Goal: Task Accomplishment & Management: Manage account settings

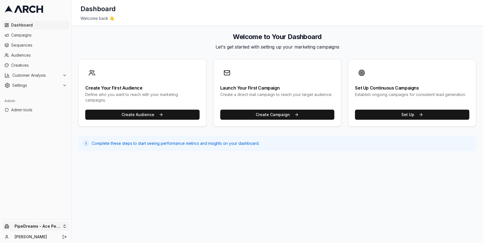
click at [60, 227] on html "Dashboard Campaigns Sequences Audiences Creatives Customer Analysis Settings Ad…" at bounding box center [241, 121] width 483 height 243
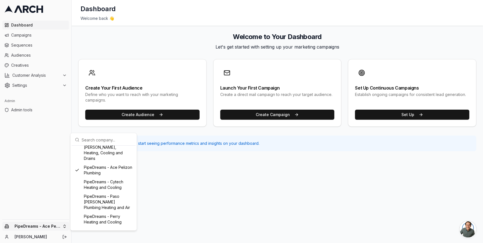
scroll to position [291, 0]
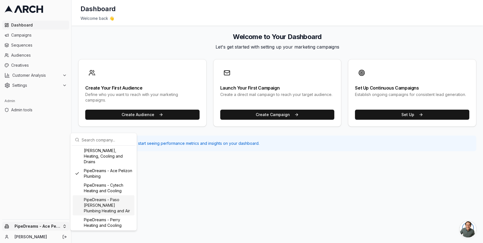
click at [104, 206] on div "PipeDreams - Paso [PERSON_NAME] Plumbing Heating and Air" at bounding box center [104, 206] width 62 height 20
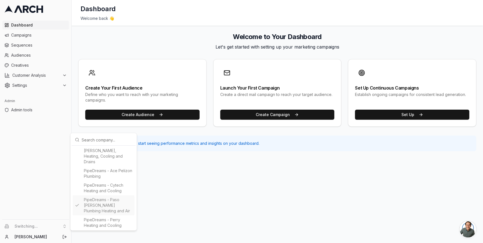
click at [178, 163] on html "Dashboard Campaigns Sequences Audiences Creatives Customer Analysis Settings Ad…" at bounding box center [241, 121] width 483 height 243
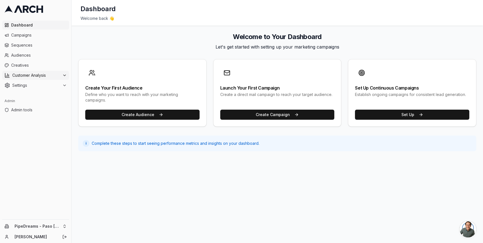
click at [62, 72] on button "Customer Analysis" at bounding box center [35, 75] width 67 height 9
click at [43, 87] on link "Overview" at bounding box center [35, 84] width 53 height 8
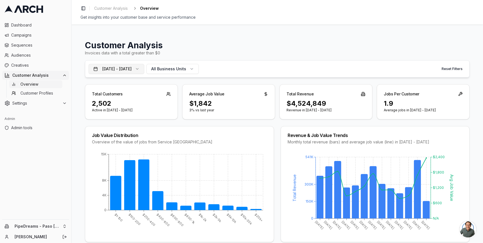
click at [144, 69] on button "[DATE] - [DATE]" at bounding box center [117, 69] width 56 height 10
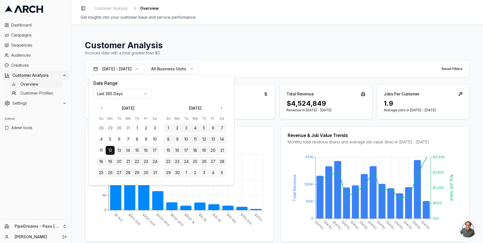
click at [132, 95] on html "Dashboard Campaigns Sequences Audiences Creatives Customer Analysis Overview Cu…" at bounding box center [241, 121] width 483 height 243
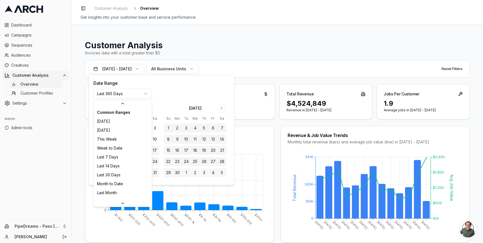
scroll to position [60, 0]
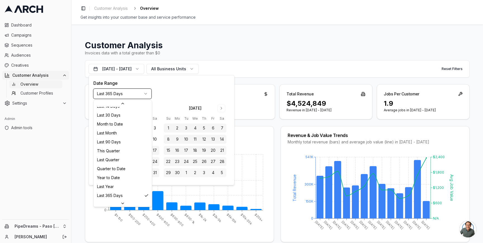
click at [132, 95] on html "Dashboard Campaigns Sequences Audiences Creatives Customer Analysis Overview Cu…" at bounding box center [241, 121] width 483 height 243
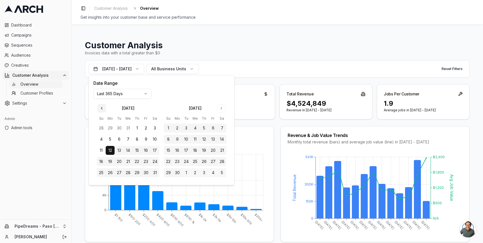
click at [101, 110] on button "Go to previous month" at bounding box center [102, 108] width 8 height 8
click at [103, 108] on button "Go to previous month" at bounding box center [102, 108] width 8 height 8
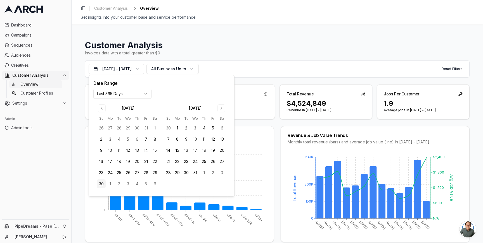
click at [103, 185] on button "30" at bounding box center [101, 184] width 9 height 9
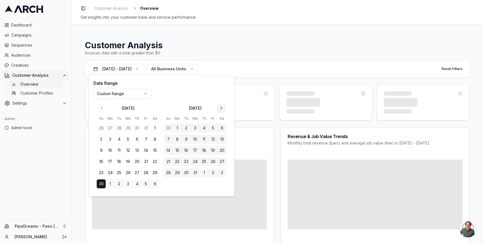
click at [220, 110] on button "Go to next month" at bounding box center [221, 108] width 8 height 8
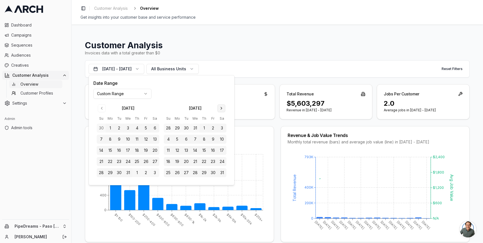
click at [220, 110] on button "Go to next month" at bounding box center [221, 108] width 8 height 8
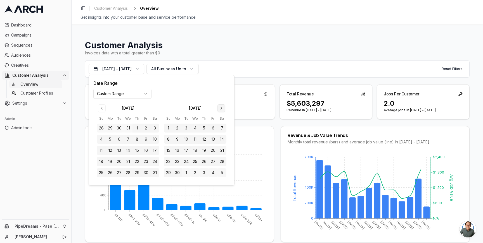
click at [220, 110] on button "Go to next month" at bounding box center [221, 108] width 8 height 8
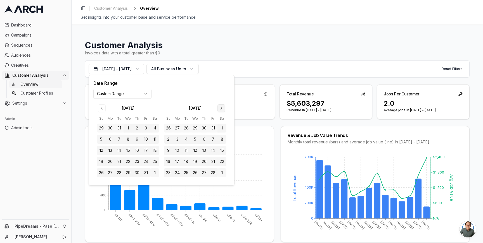
click at [220, 110] on button "Go to next month" at bounding box center [221, 108] width 8 height 8
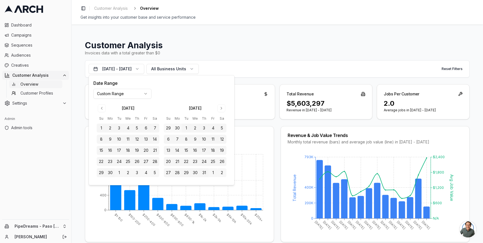
click at [187, 129] on button "1" at bounding box center [186, 128] width 9 height 9
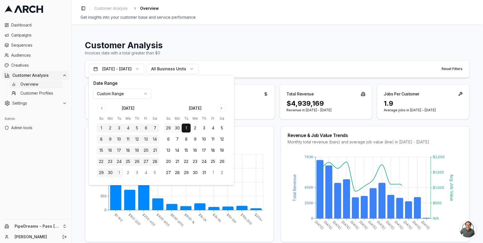
click at [259, 66] on div "Jun 30, 2024 - Jul 1, 2025 All Business Units Reset Filters" at bounding box center [277, 68] width 384 height 17
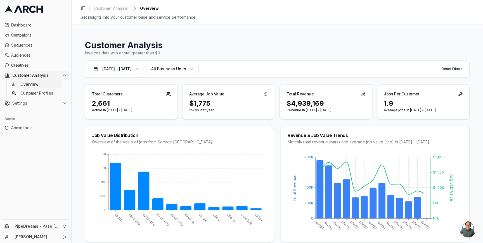
click at [77, 122] on div "Customer Analysis Invoices data with a total greater than $0 Jun 30, 2024 - Jul…" at bounding box center [277, 134] width 411 height 219
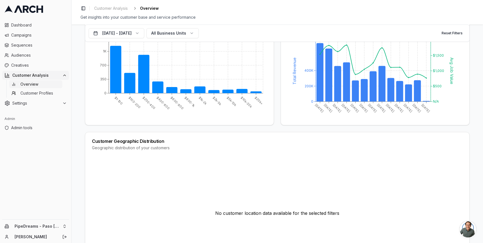
scroll to position [0, 0]
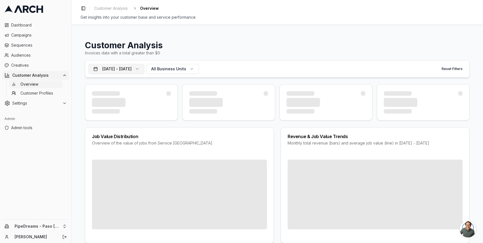
click at [137, 66] on button "Jun 30, 2024 - Jul 1, 2025" at bounding box center [117, 69] width 56 height 10
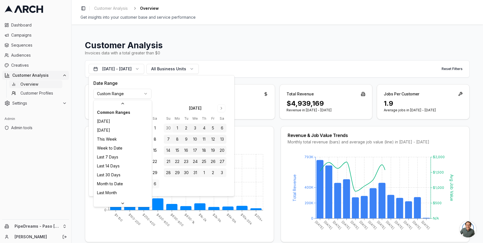
click at [136, 94] on html "Dashboard Campaigns Sequences Audiences Creatives Customer Analysis Overview Cu…" at bounding box center [241, 121] width 483 height 243
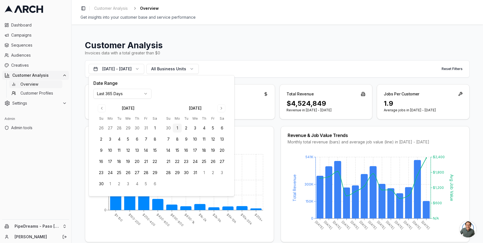
click at [175, 125] on button "1" at bounding box center [177, 128] width 9 height 9
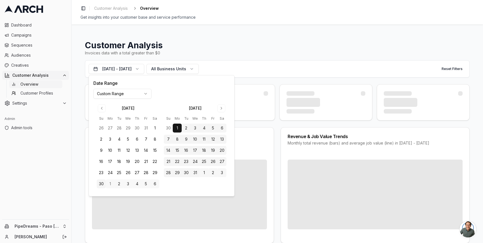
click at [102, 182] on button "30" at bounding box center [101, 184] width 9 height 9
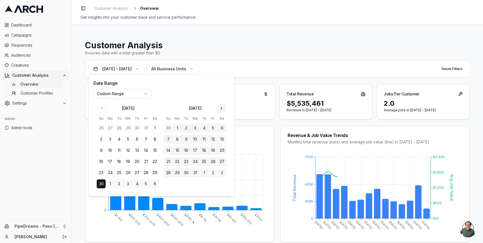
click at [221, 106] on button "Go to next month" at bounding box center [221, 108] width 8 height 8
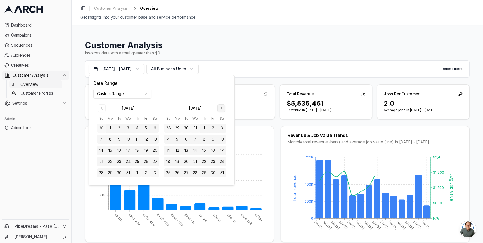
click at [221, 106] on button "Go to next month" at bounding box center [221, 108] width 8 height 8
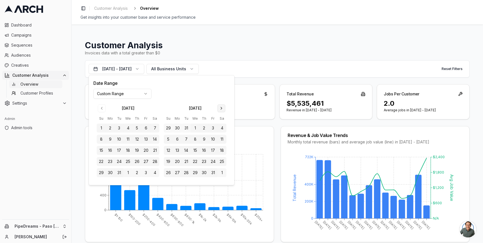
click at [221, 106] on button "Go to next month" at bounding box center [221, 108] width 8 height 8
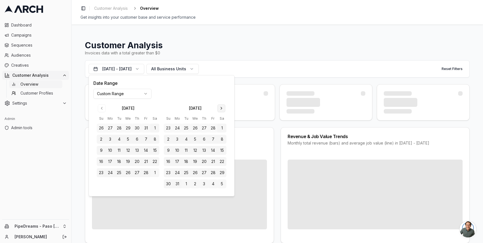
click at [221, 106] on button "Go to next month" at bounding box center [221, 108] width 8 height 8
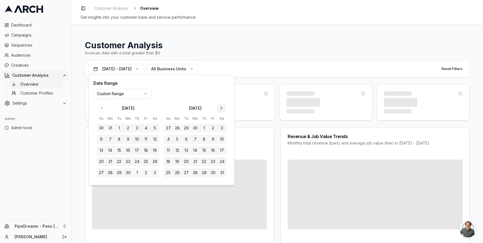
click at [221, 106] on button "Go to next month" at bounding box center [221, 108] width 8 height 8
click at [188, 128] on button "1" at bounding box center [186, 128] width 9 height 9
click at [268, 77] on div "Jun 30, 2024 - Jul 1, 2025 All Business Units Reset Filters" at bounding box center [277, 68] width 384 height 17
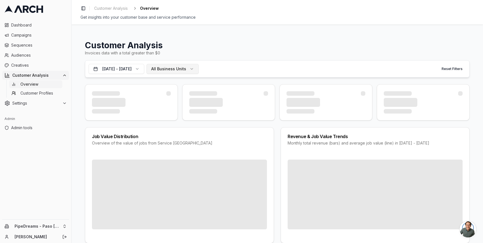
click at [199, 72] on button "All Business Units" at bounding box center [172, 69] width 52 height 10
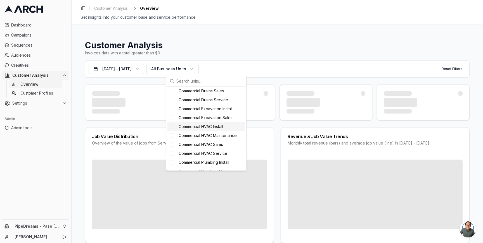
click at [201, 127] on span "Commercial HVAC Install" at bounding box center [201, 127] width 44 height 6
click at [201, 135] on span "Commercial HVAC Maintenance" at bounding box center [208, 136] width 58 height 6
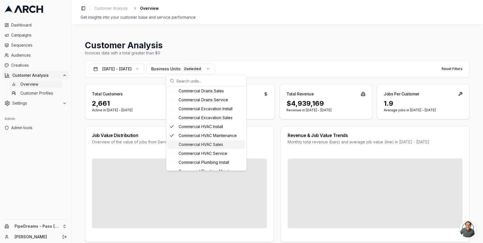
click at [201, 143] on span "Commercial HVAC Sales" at bounding box center [201, 145] width 44 height 6
click at [200, 153] on span "Commercial HVAC Service" at bounding box center [203, 154] width 49 height 6
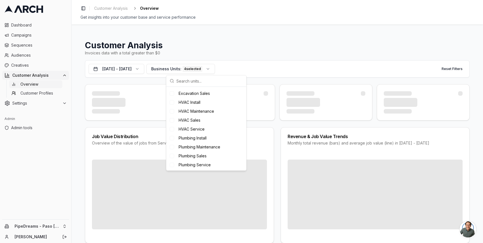
scroll to position [186, 0]
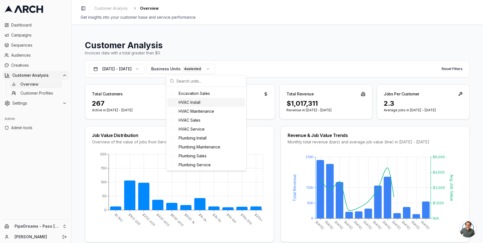
click at [192, 100] on span "HVAC Install" at bounding box center [190, 103] width 22 height 6
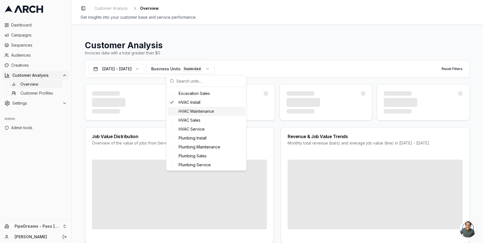
click at [194, 111] on span "HVAC Maintenance" at bounding box center [196, 112] width 35 height 6
click at [194, 120] on span "HVAC Sales" at bounding box center [190, 121] width 22 height 6
click at [194, 127] on span "HVAC Service" at bounding box center [192, 130] width 26 height 6
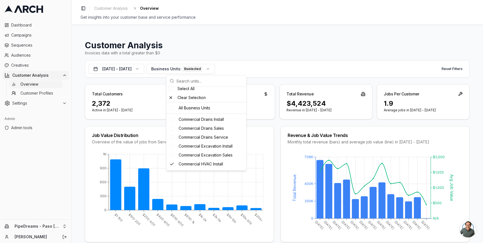
scroll to position [0, 0]
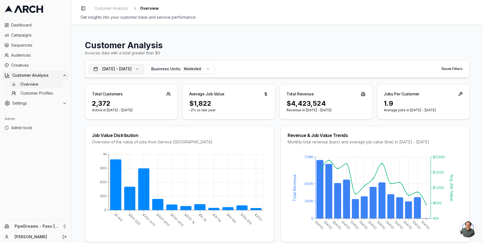
click at [143, 69] on button "Jun 30, 2024 - Jul 1, 2025" at bounding box center [117, 69] width 56 height 10
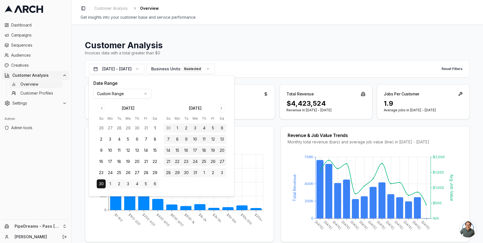
click at [111, 184] on button "1" at bounding box center [110, 184] width 9 height 9
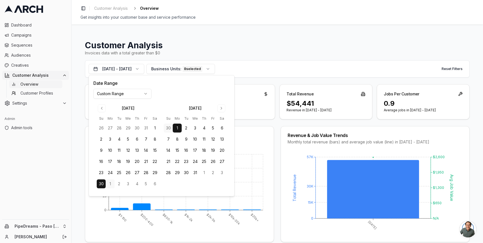
click at [178, 128] on button "1" at bounding box center [177, 128] width 9 height 9
click at [220, 107] on button "Go to next month" at bounding box center [221, 108] width 8 height 8
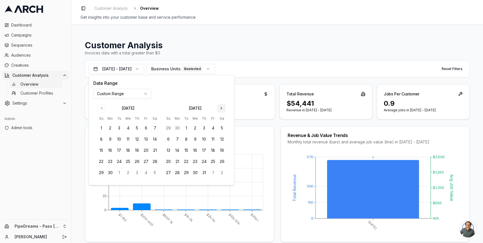
click at [220, 107] on button "Go to next month" at bounding box center [221, 108] width 8 height 8
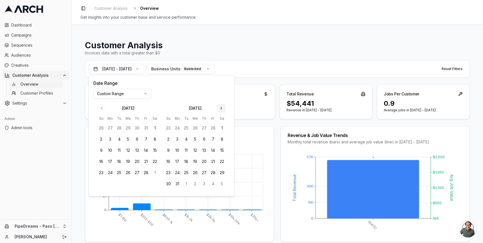
click at [220, 107] on button "Go to next month" at bounding box center [221, 108] width 8 height 8
click at [111, 171] on button "30" at bounding box center [110, 172] width 9 height 9
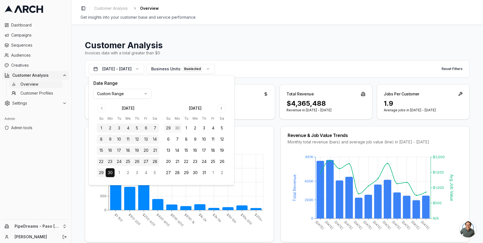
click at [269, 156] on div "$1-100 $100-200 $200-400 $400-600 $600-800 $800-1k $1k-2k $2k-5k $5k-10k $10k-2…" at bounding box center [179, 197] width 188 height 91
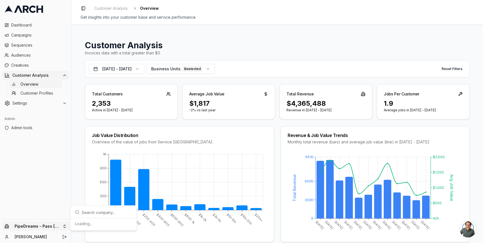
click at [68, 225] on html "Dashboard Campaigns Sequences Audiences Creatives Customer Analysis Overview Cu…" at bounding box center [241, 121] width 483 height 243
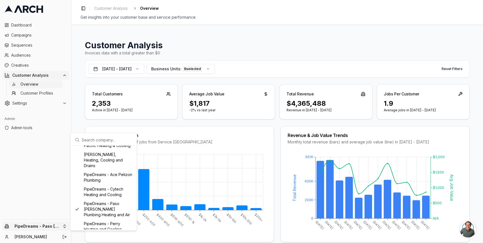
scroll to position [291, 0]
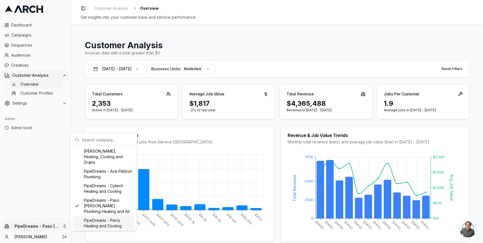
click at [99, 225] on div "PipeDreams - Perry Heating and Cooling" at bounding box center [104, 223] width 62 height 15
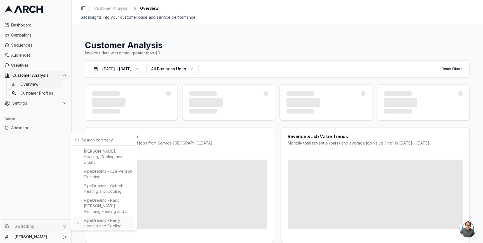
click at [77, 121] on html "Dashboard Campaigns Sequences Audiences Creatives Customer Analysis Overview Cu…" at bounding box center [241, 121] width 483 height 243
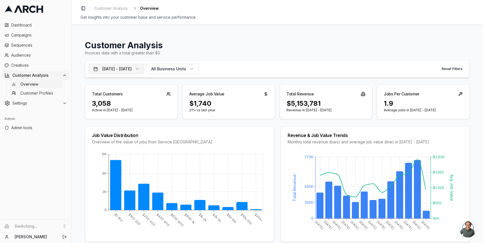
click at [136, 64] on button "[DATE] - [DATE]" at bounding box center [117, 69] width 56 height 10
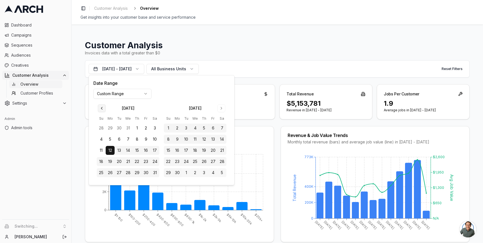
click at [98, 108] on button "Go to previous month" at bounding box center [102, 108] width 8 height 8
click at [109, 128] on button "1" at bounding box center [110, 128] width 9 height 9
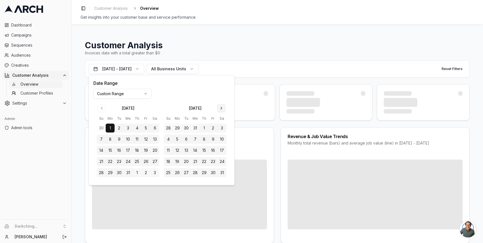
click at [221, 111] on button "Go to next month" at bounding box center [221, 108] width 8 height 8
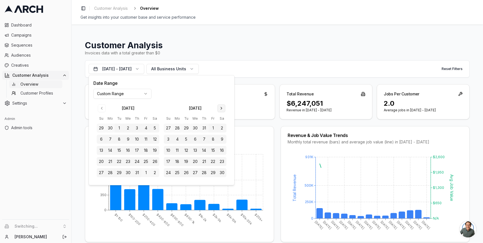
click at [221, 111] on button "Go to next month" at bounding box center [221, 108] width 8 height 8
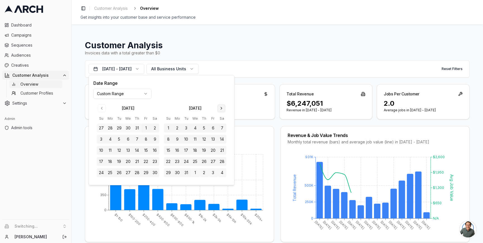
click at [221, 111] on button "Go to next month" at bounding box center [221, 108] width 8 height 8
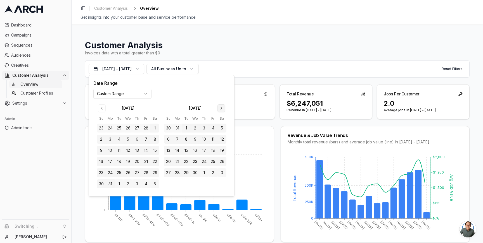
click at [221, 111] on button "Go to next month" at bounding box center [221, 108] width 8 height 8
click at [175, 172] on button "30" at bounding box center [177, 172] width 9 height 9
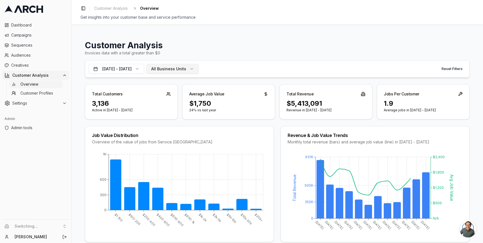
click at [199, 73] on button "All Business Units" at bounding box center [172, 69] width 52 height 10
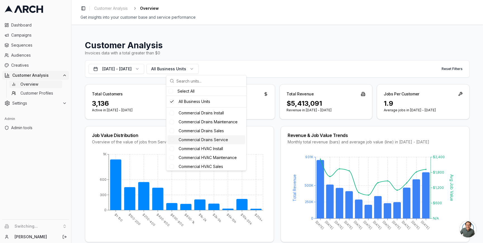
click at [204, 146] on div "Commercial HVAC Install" at bounding box center [206, 148] width 78 height 9
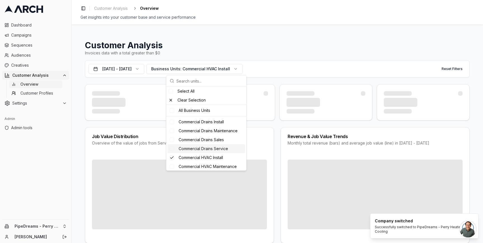
click at [204, 152] on div "Commercial Drains Service" at bounding box center [206, 148] width 78 height 9
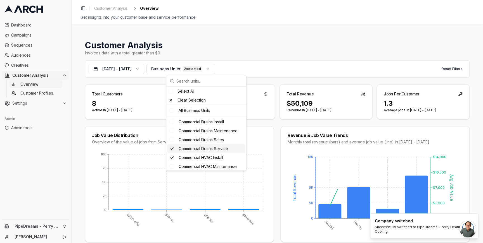
click at [205, 151] on span "Commercial Drains Service" at bounding box center [203, 149] width 49 height 6
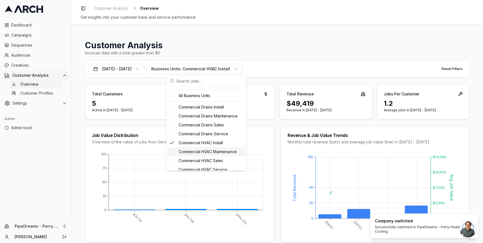
scroll to position [34, 0]
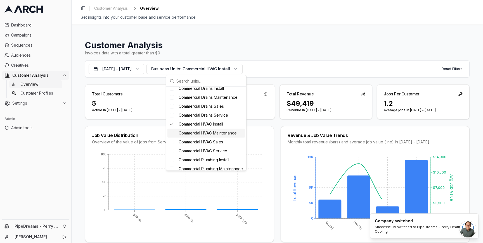
click at [212, 133] on span "Commercial HVAC Maintenance" at bounding box center [208, 133] width 58 height 6
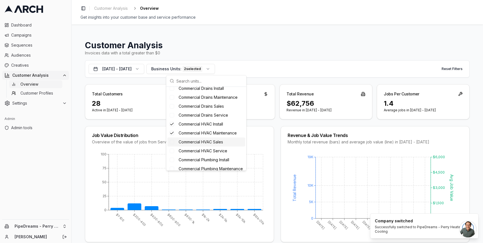
click at [213, 141] on span "Commercial HVAC Sales" at bounding box center [201, 142] width 44 height 6
click at [214, 148] on div "Commercial HVAC Service" at bounding box center [206, 151] width 78 height 9
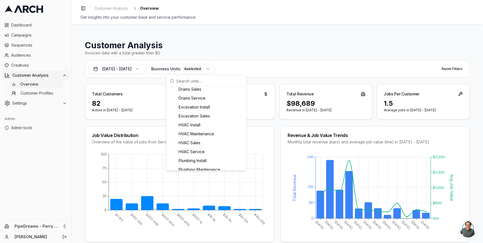
scroll to position [168, 0]
click at [215, 111] on div "HVAC Install" at bounding box center [206, 106] width 78 height 9
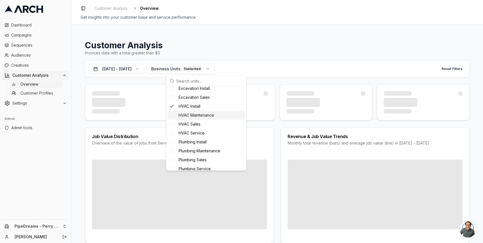
click at [214, 119] on div "HVAC Maintenance" at bounding box center [206, 115] width 78 height 9
click at [213, 128] on div "HVAC Sales" at bounding box center [206, 124] width 78 height 9
click at [212, 138] on div "HVAC Service" at bounding box center [206, 133] width 78 height 9
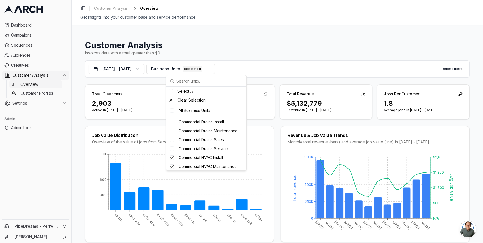
scroll to position [0, 0]
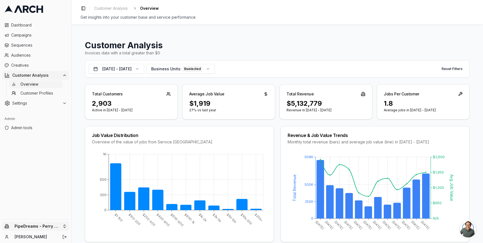
click at [67, 225] on html "Dashboard Campaigns Sequences Audiences Creatives Customer Analysis Overview Cu…" at bounding box center [241, 121] width 483 height 243
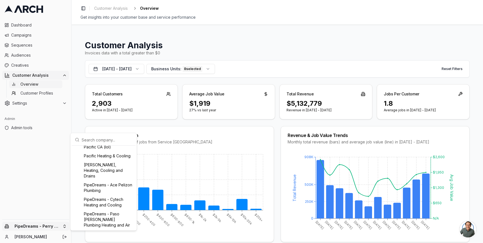
scroll to position [363, 0]
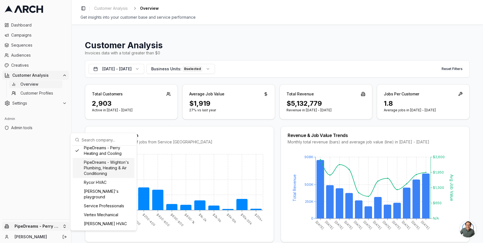
click at [100, 170] on div "PipeDreams - Wighton's Plumbing, Heating & Air Conditioning" at bounding box center [104, 168] width 62 height 20
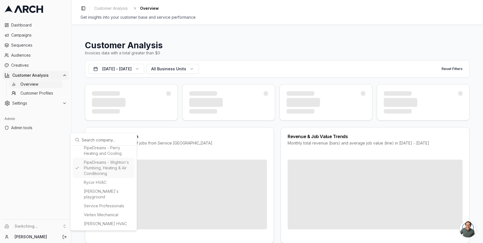
click at [77, 121] on html "Dashboard Campaigns Sequences Audiences Creatives Customer Analysis Overview Cu…" at bounding box center [241, 121] width 483 height 243
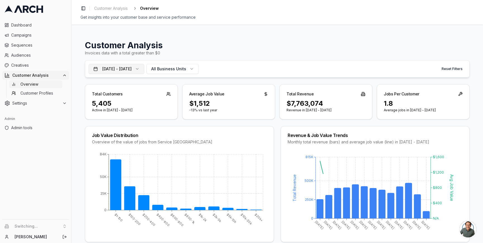
click at [144, 68] on button "[DATE] - [DATE]" at bounding box center [117, 69] width 56 height 10
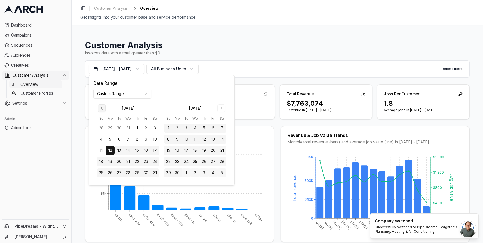
click at [100, 112] on button "Go to previous month" at bounding box center [102, 108] width 8 height 8
click at [111, 128] on button "1" at bounding box center [110, 128] width 9 height 9
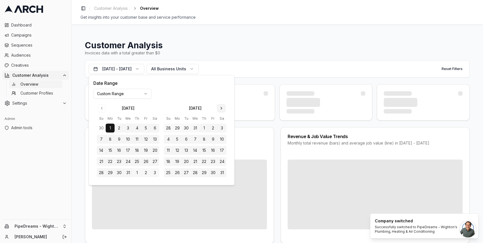
click at [218, 107] on button "Go to next month" at bounding box center [221, 108] width 8 height 8
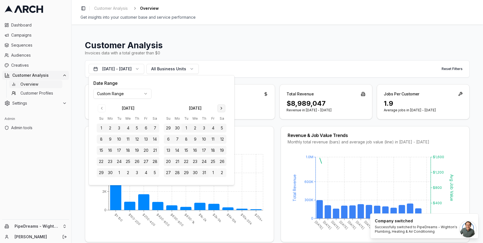
click at [218, 107] on button "Go to next month" at bounding box center [221, 108] width 8 height 8
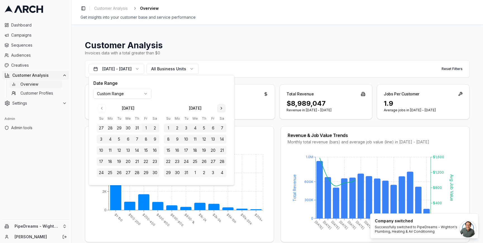
click at [218, 107] on button "Go to next month" at bounding box center [221, 108] width 8 height 8
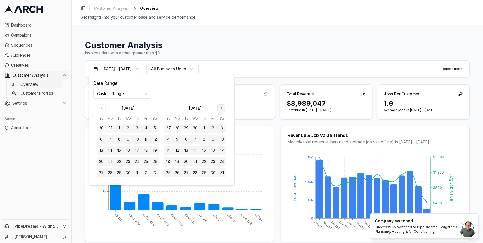
click at [218, 107] on button "Go to next month" at bounding box center [221, 108] width 8 height 8
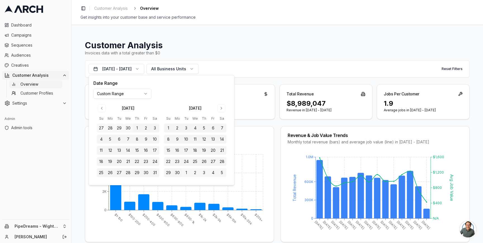
click at [177, 175] on button "30" at bounding box center [177, 172] width 9 height 9
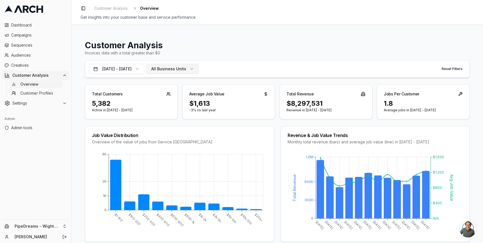
click at [177, 68] on span "All Business Units" at bounding box center [168, 69] width 35 height 6
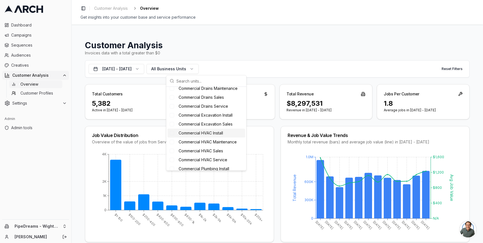
click at [216, 132] on span "Commercial HVAC Install" at bounding box center [201, 133] width 44 height 6
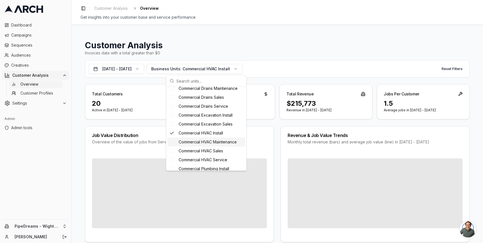
click at [216, 141] on span "Commercial HVAC Maintenance" at bounding box center [208, 142] width 58 height 6
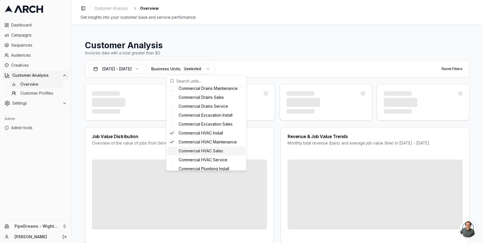
click at [216, 148] on div "Commercial HVAC Sales" at bounding box center [206, 151] width 78 height 9
click at [215, 156] on div "Commercial HVAC Service" at bounding box center [206, 160] width 78 height 9
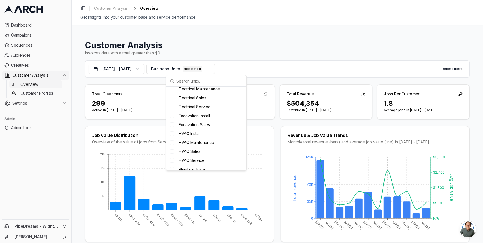
scroll to position [210, 0]
click at [213, 122] on div "HVAC Install" at bounding box center [206, 117] width 78 height 9
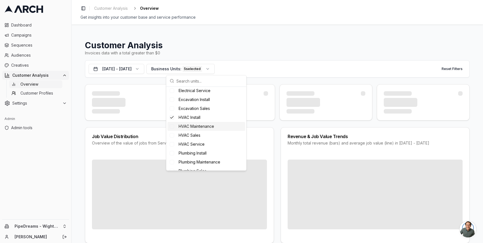
click at [213, 129] on span "HVAC Maintenance" at bounding box center [196, 127] width 35 height 6
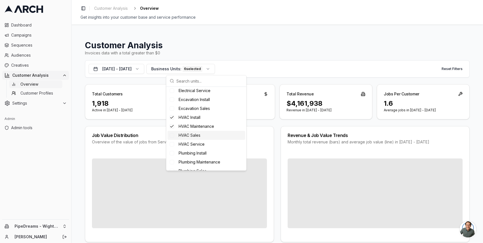
click at [212, 139] on div "HVAC Sales" at bounding box center [206, 135] width 78 height 9
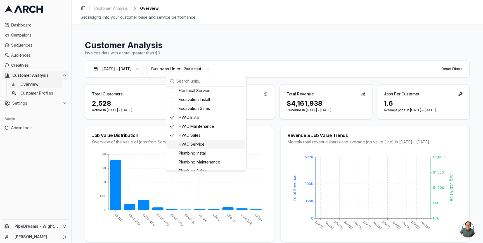
click at [211, 147] on div "HVAC Service" at bounding box center [206, 144] width 78 height 9
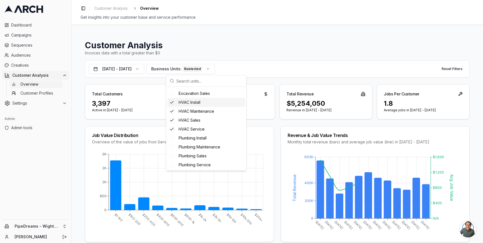
scroll to position [231, 0]
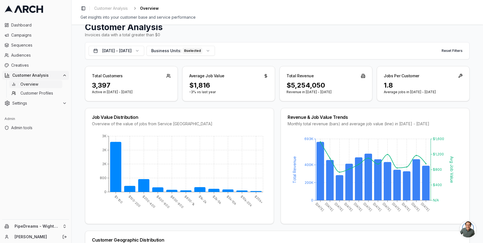
scroll to position [0, 0]
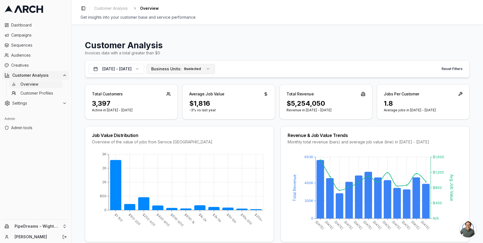
click at [181, 68] on span "Business Units:" at bounding box center [166, 69] width 30 height 6
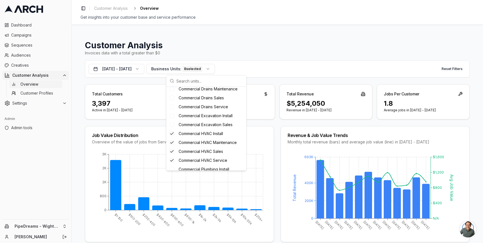
scroll to position [47, 0]
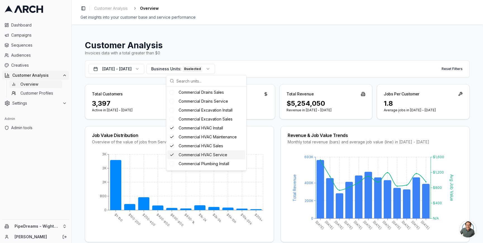
click at [200, 153] on span "Commercial HVAC Service" at bounding box center [203, 155] width 49 height 6
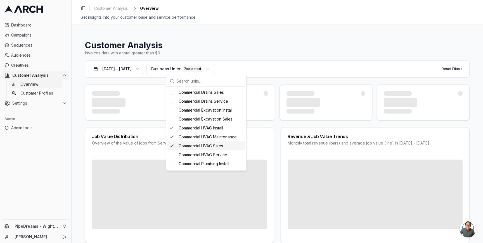
drag, startPoint x: 199, startPoint y: 148, endPoint x: 198, endPoint y: 142, distance: 6.0
click at [199, 148] on span "Commercial HVAC Sales" at bounding box center [201, 146] width 44 height 6
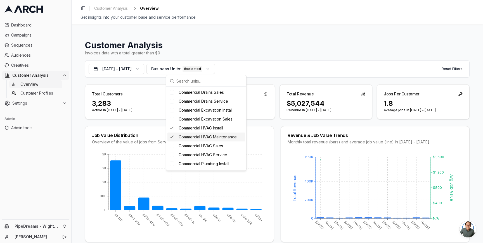
click at [198, 139] on span "Commercial HVAC Maintenance" at bounding box center [208, 137] width 58 height 6
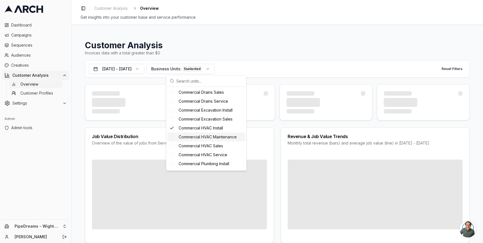
click at [197, 133] on div "Commercial HVAC Maintenance" at bounding box center [206, 137] width 78 height 9
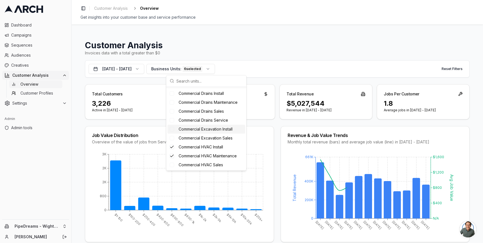
scroll to position [0, 0]
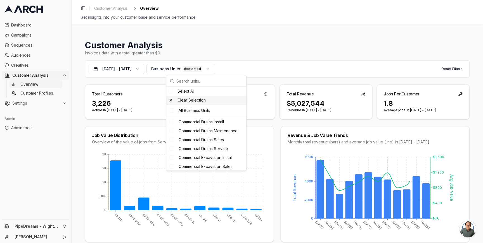
click at [193, 100] on div "Clear Selection" at bounding box center [206, 100] width 80 height 9
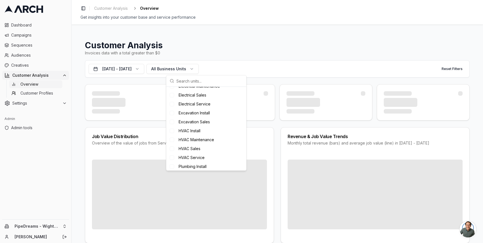
scroll to position [222, 0]
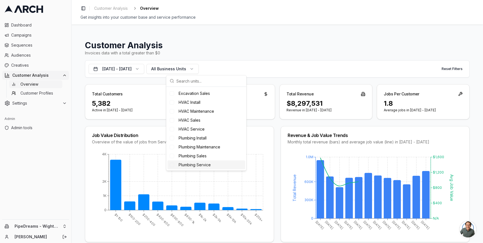
click at [201, 161] on div "Plumbing Service" at bounding box center [206, 165] width 78 height 9
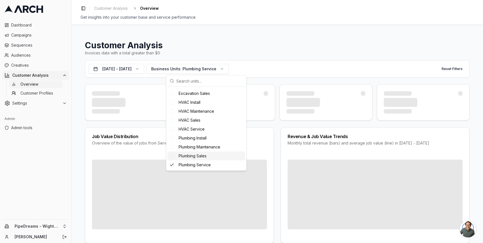
click at [200, 156] on span "Plumbing Sales" at bounding box center [193, 156] width 28 height 6
click at [200, 151] on div "Plumbing Maintenance" at bounding box center [206, 147] width 78 height 9
click at [200, 137] on span "Plumbing Install" at bounding box center [193, 139] width 28 height 6
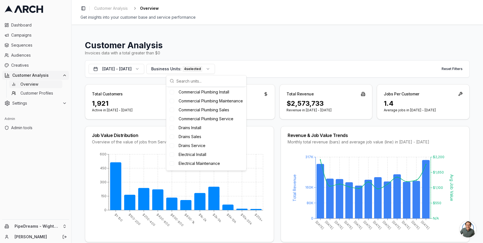
scroll to position [101, 0]
click at [203, 141] on span "Commercial Plumbing Service" at bounding box center [206, 138] width 55 height 6
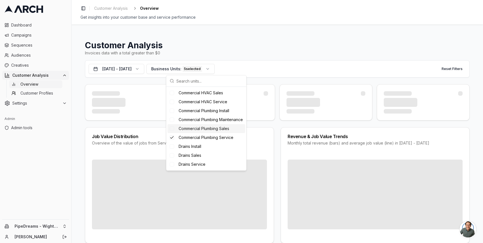
click at [203, 132] on span "Commercial Plumbing Sales" at bounding box center [204, 129] width 51 height 6
click at [204, 123] on span "Commercial Plumbing Maintenance" at bounding box center [211, 120] width 64 height 6
click at [205, 114] on div "Commercial Plumbing Install" at bounding box center [206, 110] width 78 height 9
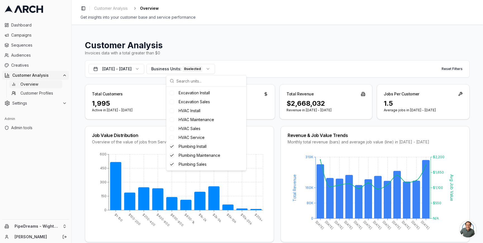
scroll to position [231, 0]
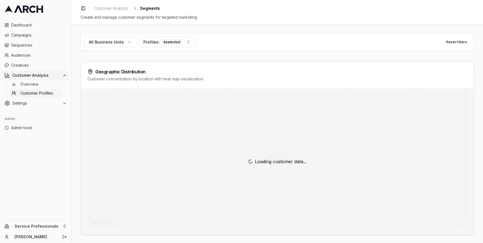
click at [37, 82] on span "Overview" at bounding box center [29, 85] width 18 height 6
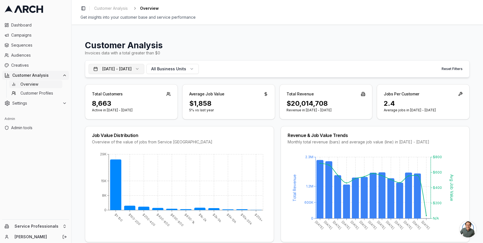
click at [144, 71] on button "[DATE] - [DATE]" at bounding box center [117, 69] width 56 height 10
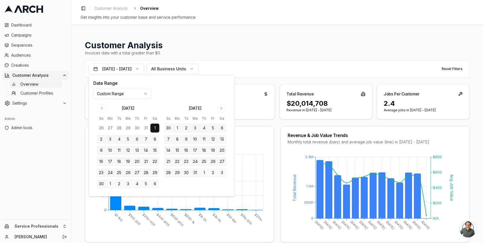
click at [145, 98] on html "Dashboard Campaigns Sequences Audiences Creatives Customer Analysis Overview Cu…" at bounding box center [241, 121] width 483 height 243
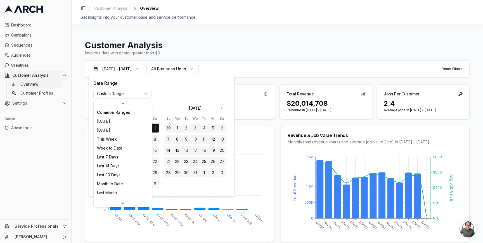
scroll to position [78, 0]
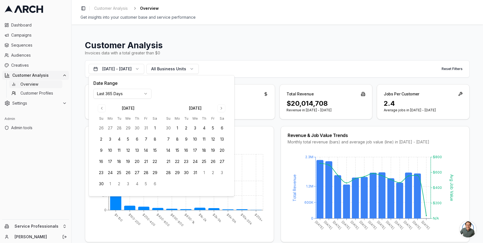
click at [210, 54] on div "Invoices data with a total greater than $0" at bounding box center [277, 53] width 384 height 6
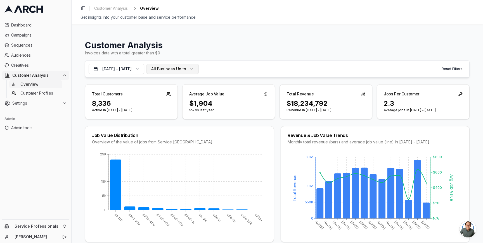
click at [199, 66] on button "All Business Units" at bounding box center [172, 69] width 52 height 10
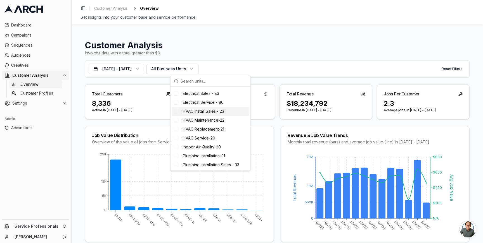
click at [200, 112] on span "HVAC Install Sales - 23" at bounding box center [203, 112] width 41 height 6
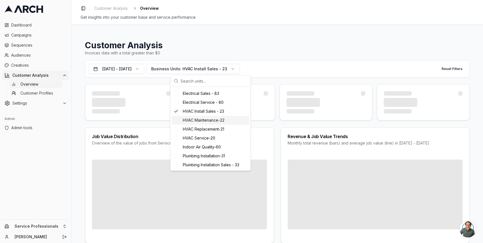
click at [197, 119] on span "HVAC Maintenance-22" at bounding box center [204, 121] width 42 height 6
click at [195, 127] on span "HVAC Replacement-21" at bounding box center [203, 130] width 41 height 6
click at [193, 140] on span "HVAC Service-20" at bounding box center [199, 139] width 32 height 6
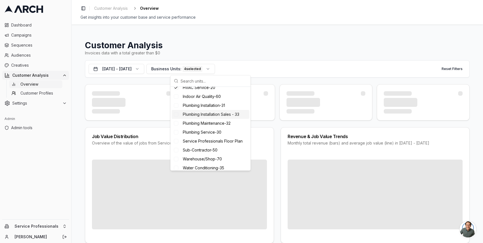
click at [275, 89] on div at bounding box center [277, 102] width 384 height 36
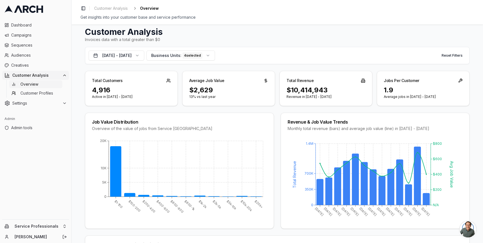
scroll to position [0, 0]
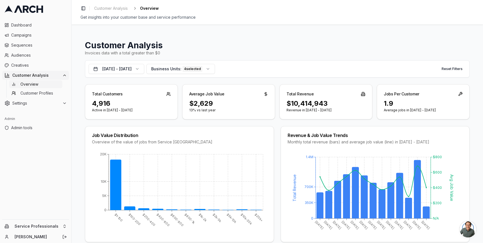
click at [275, 91] on div "Total Customers 4,916 Active in [DATE] - [DATE] Average Job Value $2,629 13% vs…" at bounding box center [277, 101] width 384 height 35
click at [283, 93] on div "Total Revenue" at bounding box center [326, 92] width 92 height 15
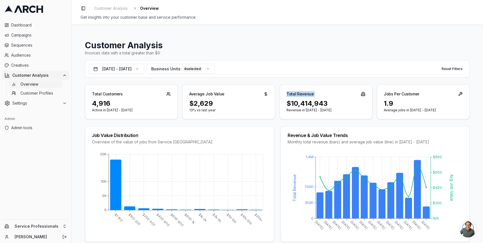
click at [283, 93] on div "Total Revenue" at bounding box center [326, 92] width 92 height 15
click at [275, 91] on div "Total Customers 4,916 Active in [DATE] - [DATE] Average Job Value $2,629 13% vs…" at bounding box center [277, 101] width 384 height 35
click at [276, 92] on div "Total Customers 4,916 Active in [DATE] - [DATE] Average Job Value $2,629 13% vs…" at bounding box center [277, 101] width 384 height 35
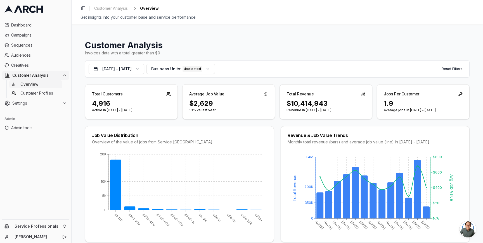
click at [78, 81] on div "Customer Analysis Invoices data with a total greater than $0 [DATE] - [DATE] Bu…" at bounding box center [277, 134] width 411 height 219
click at [42, 56] on span "Audiences" at bounding box center [39, 56] width 56 height 6
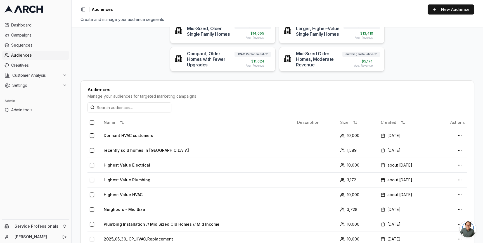
scroll to position [79, 0]
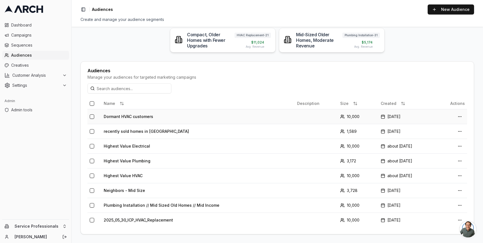
click at [145, 115] on td "Dormant HVAC customers" at bounding box center [197, 116] width 193 height 15
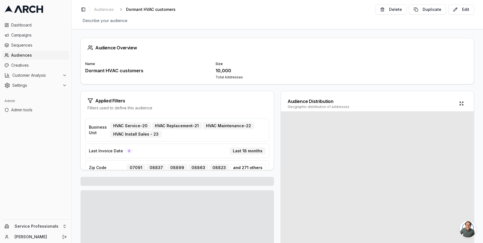
scroll to position [9, 0]
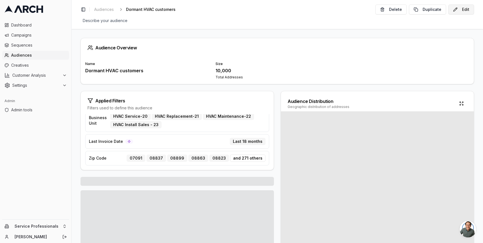
click at [460, 10] on button "Edit" at bounding box center [461, 9] width 26 height 10
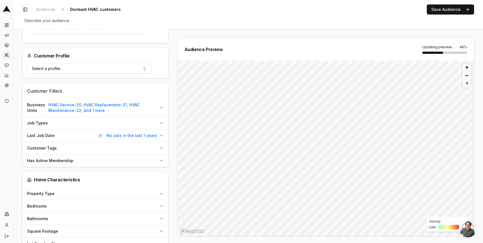
scroll to position [154, 0]
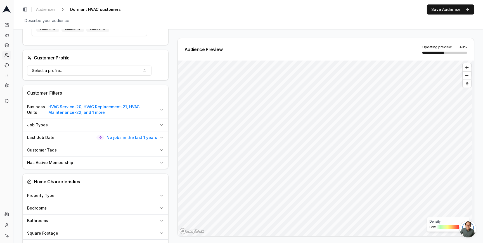
click at [151, 139] on span "No jobs in the last 1 years" at bounding box center [131, 138] width 51 height 6
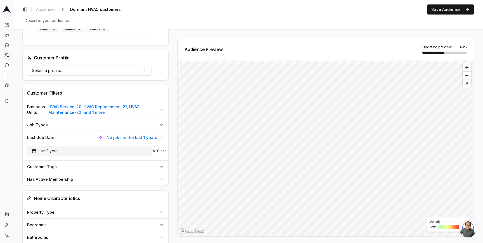
click at [56, 153] on span "Last 1 year" at bounding box center [45, 151] width 26 height 6
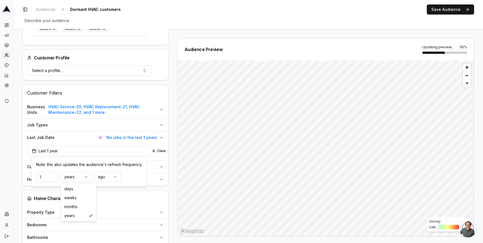
click at [72, 175] on html "Dashboard Campaigns Sequences Audiences Creatives Customer Analysis Settings Ad…" at bounding box center [241, 121] width 483 height 243
click at [46, 179] on input "1" at bounding box center [47, 177] width 22 height 10
type input "18"
click at [172, 164] on div "Audience Configuration Dormant Customers • Dynamic Audience Updates every 30 da…" at bounding box center [97, 206] width 151 height 645
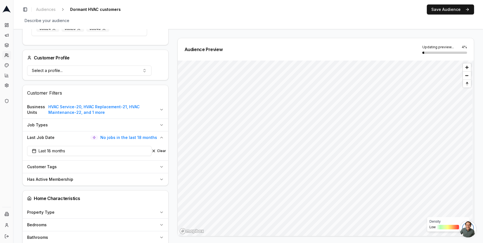
click at [163, 179] on icon "button" at bounding box center [161, 179] width 4 height 4
click at [29, 199] on input "No" at bounding box center [29, 199] width 4 height 4
radio input "true"
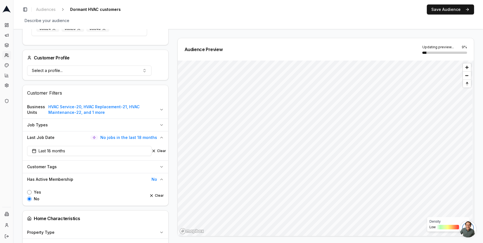
click at [161, 177] on icon "button" at bounding box center [161, 179] width 4 height 4
click at [160, 164] on button "Customer Tags" at bounding box center [96, 167] width 146 height 12
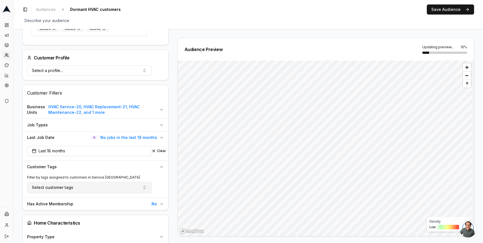
click at [120, 190] on button "Select customer tags" at bounding box center [89, 187] width 124 height 11
click at [160, 166] on icon "button" at bounding box center [161, 167] width 4 height 4
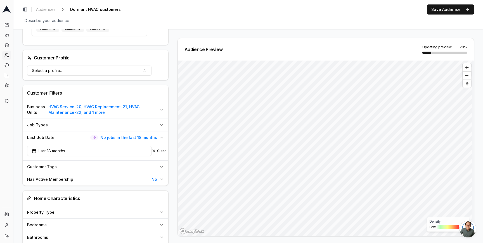
click at [172, 161] on div "Audience Configuration Dormant Customers • Dynamic Audience Updates every 30 da…" at bounding box center [97, 206] width 151 height 645
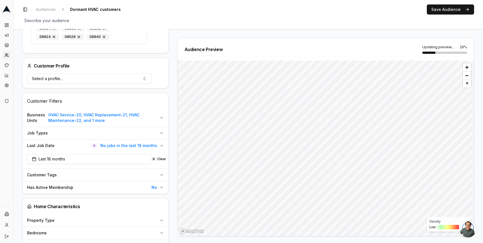
scroll to position [146, 0]
click at [159, 134] on icon "button" at bounding box center [161, 133] width 4 height 4
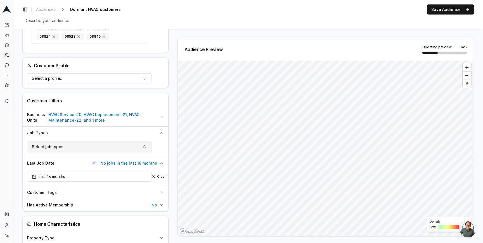
click at [129, 147] on button "Select job types" at bounding box center [89, 146] width 124 height 11
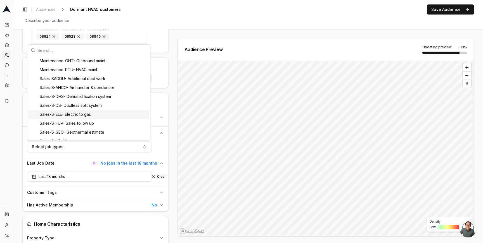
scroll to position [993, 0]
click at [169, 105] on div "Audience Configuration Dormant Customers • Dynamic Audience Updates every 30 da…" at bounding box center [97, 223] width 151 height 663
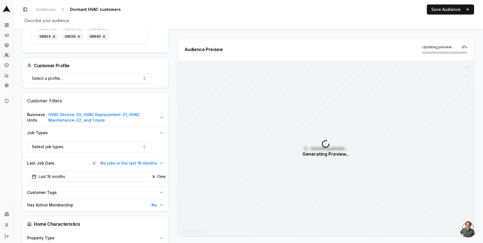
click at [435, 48] on span "Updating preview..." at bounding box center [438, 47] width 32 height 4
click at [161, 165] on icon "button" at bounding box center [161, 163] width 4 height 4
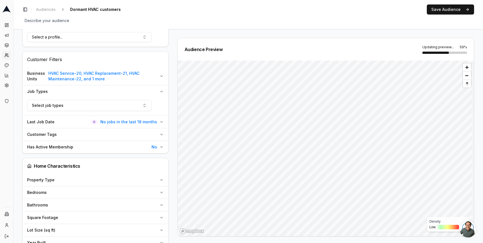
scroll to position [189, 0]
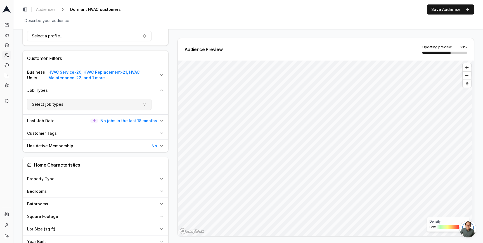
click at [143, 102] on button "Select job types" at bounding box center [89, 104] width 124 height 11
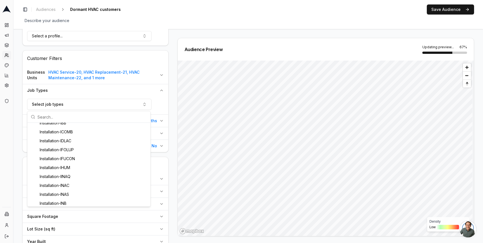
scroll to position [330, 0]
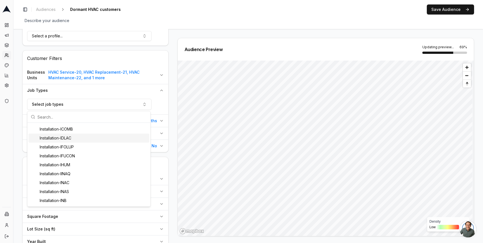
click at [155, 78] on span "HVAC Service-20, HVAC Replacement-21, HVAC Maintenance-22, and 1 more" at bounding box center [102, 75] width 109 height 11
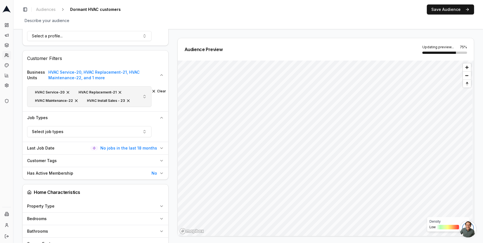
click at [118, 92] on span "button" at bounding box center [120, 92] width 4 height 4
click at [75, 101] on span "button" at bounding box center [76, 101] width 4 height 4
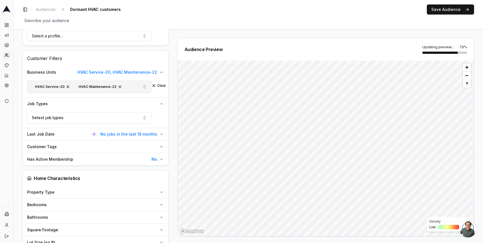
click at [169, 90] on div "Audience Configuration Dormant Customers • Dynamic Audience Updates every 30 da…" at bounding box center [97, 178] width 151 height 659
click at [160, 70] on icon "button" at bounding box center [161, 72] width 4 height 4
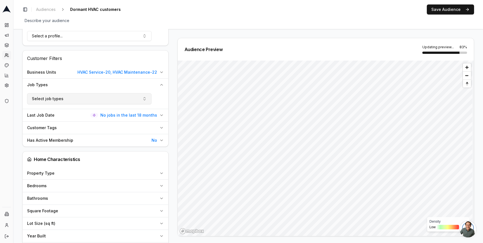
click at [142, 96] on button "Select job types" at bounding box center [89, 98] width 124 height 11
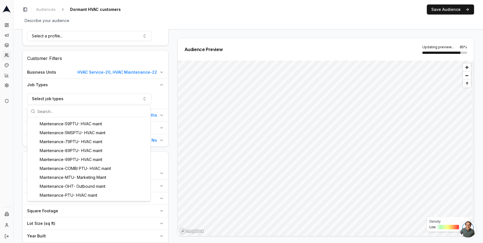
scroll to position [0, 0]
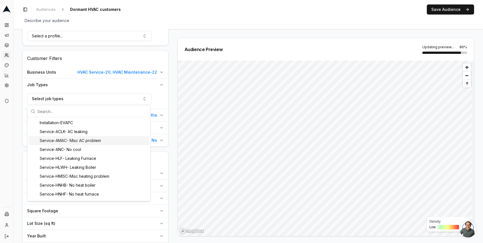
click at [174, 109] on div "Audience Preview Updating preview... 86 % Density Low High" at bounding box center [323, 137] width 301 height 199
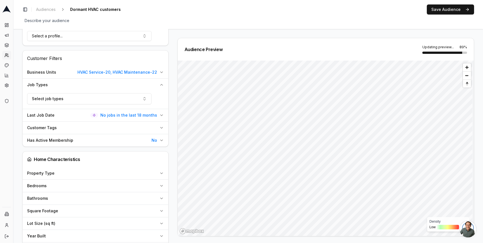
click at [160, 83] on icon "button" at bounding box center [161, 85] width 4 height 4
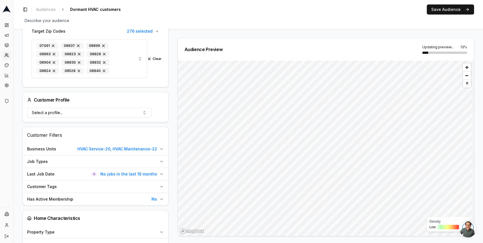
scroll to position [90, 0]
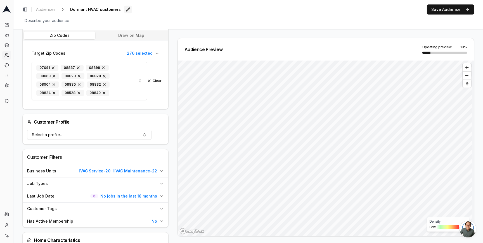
click at [126, 9] on button "Edit" at bounding box center [128, 10] width 8 height 8
click at [96, 11] on input "Dormant HVAC customers" at bounding box center [101, 9] width 66 height 8
click at [79, 11] on input "Dormant HVAC service/maintenance non-member customers" at bounding box center [101, 9] width 66 height 8
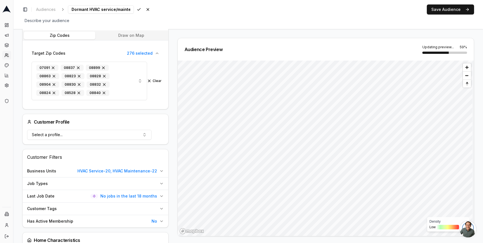
click at [79, 11] on input "Dormant HVAC service/maintenance non-member customers" at bounding box center [101, 9] width 66 height 8
click at [117, 9] on input "Former HVAC service/maintenance non-member customers" at bounding box center [101, 9] width 66 height 8
type input "Former HVAC service/maintenance non-member customers at risk of churning"
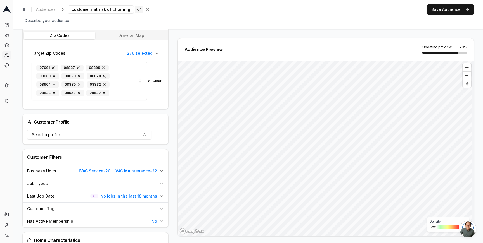
scroll to position [0, 0]
click at [135, 9] on div "Save Cancel" at bounding box center [143, 10] width 17 height 8
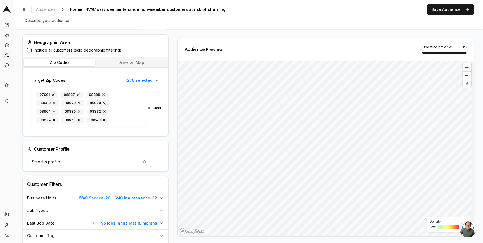
scroll to position [63, 0]
click at [450, 11] on button "Save Audience" at bounding box center [450, 9] width 47 height 10
